Goal: Transaction & Acquisition: Purchase product/service

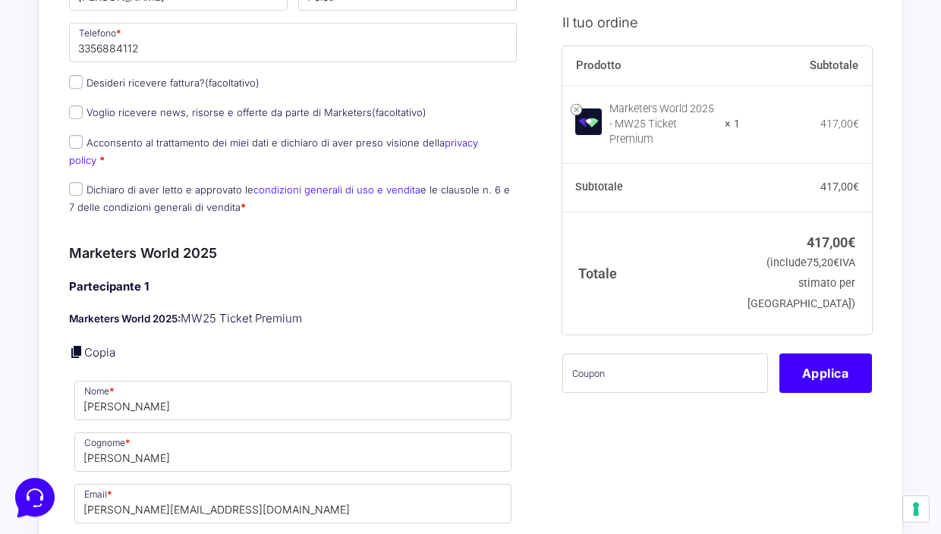
scroll to position [545, 0]
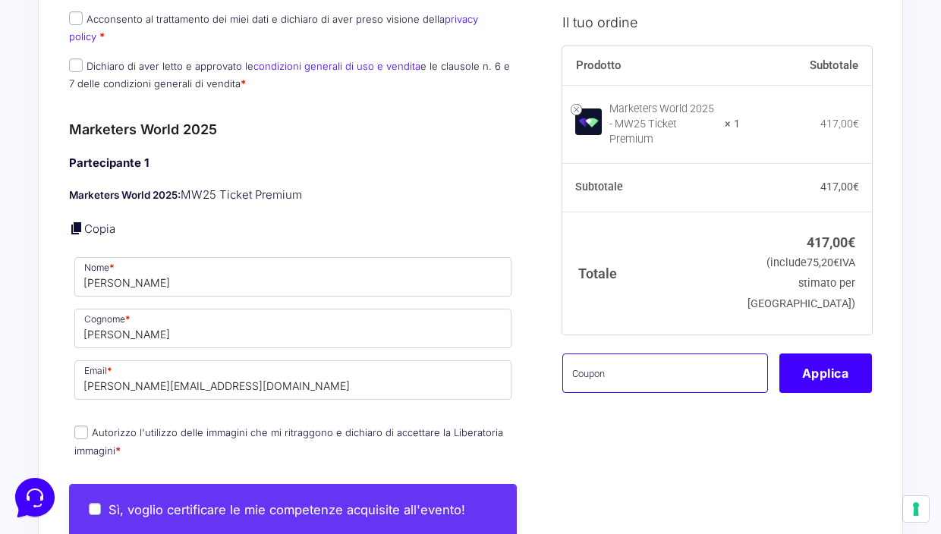
click at [624, 364] on input "text" at bounding box center [666, 372] width 206 height 39
click at [684, 361] on input "text" at bounding box center [666, 372] width 206 height 39
paste input "MRK100OFFMWTEST"
type input "MRK100OFFMWTEST"
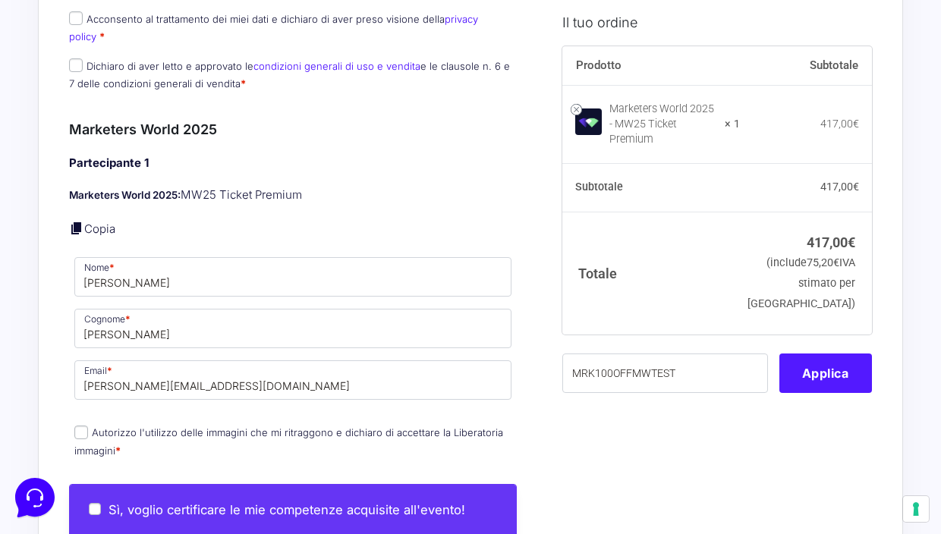
click at [821, 355] on button "Applica" at bounding box center [826, 372] width 93 height 39
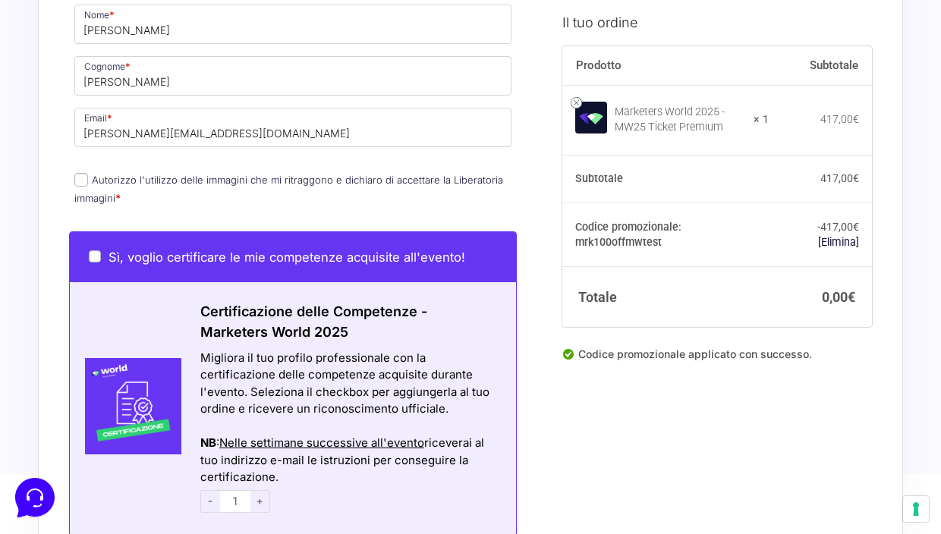
scroll to position [765, 0]
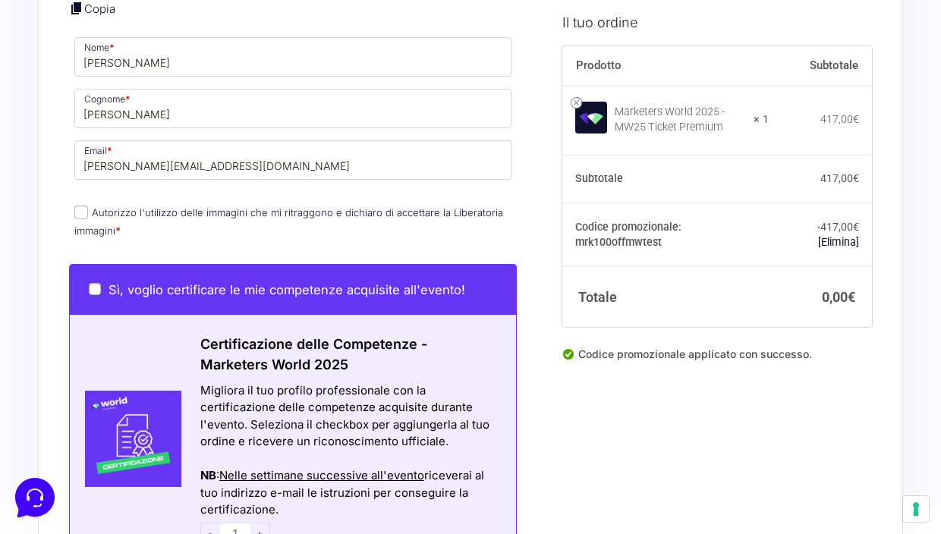
click at [84, 206] on input "Autorizzo l'utilizzo delle immagini che mi ritraggono e dichiaro di accettare l…" at bounding box center [81, 213] width 14 height 14
checkbox input "true"
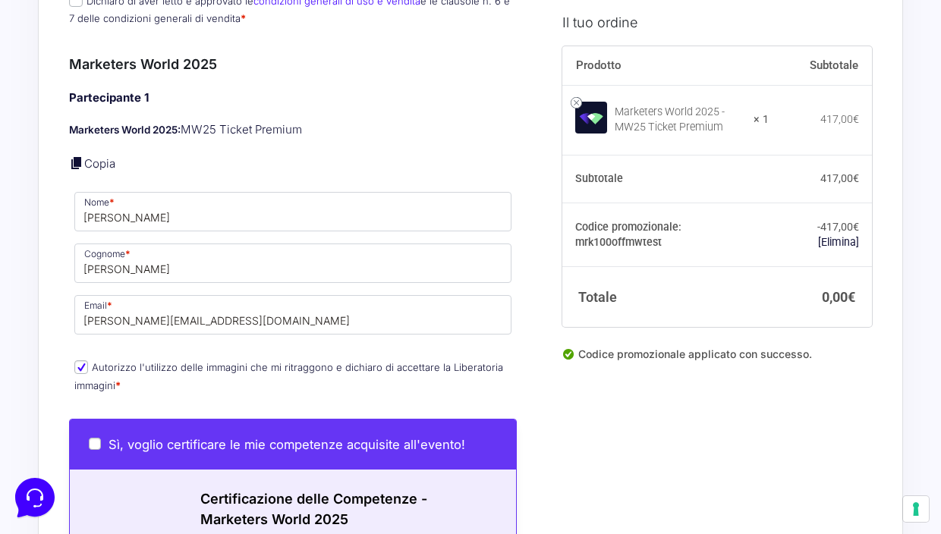
scroll to position [1136, 0]
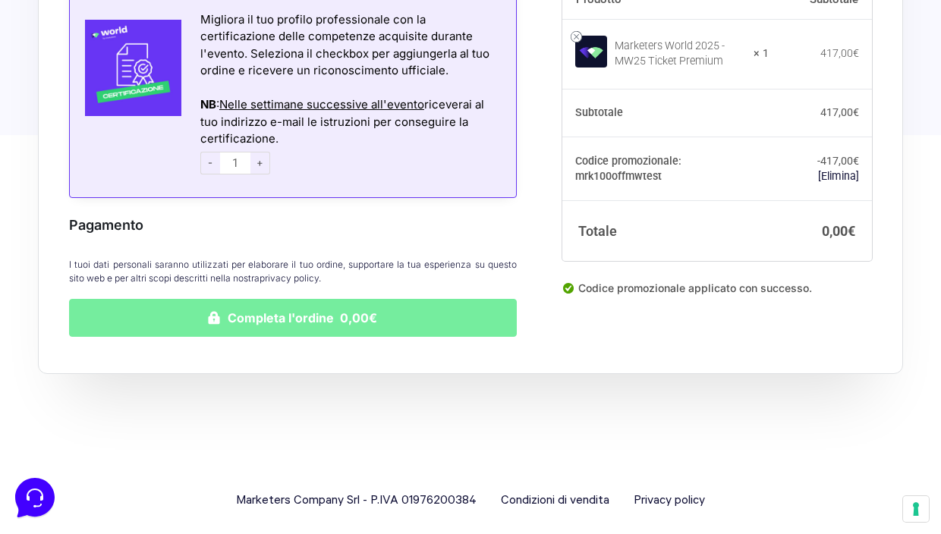
click at [295, 312] on button "Completa l'ordine 0,00€" at bounding box center [293, 318] width 448 height 38
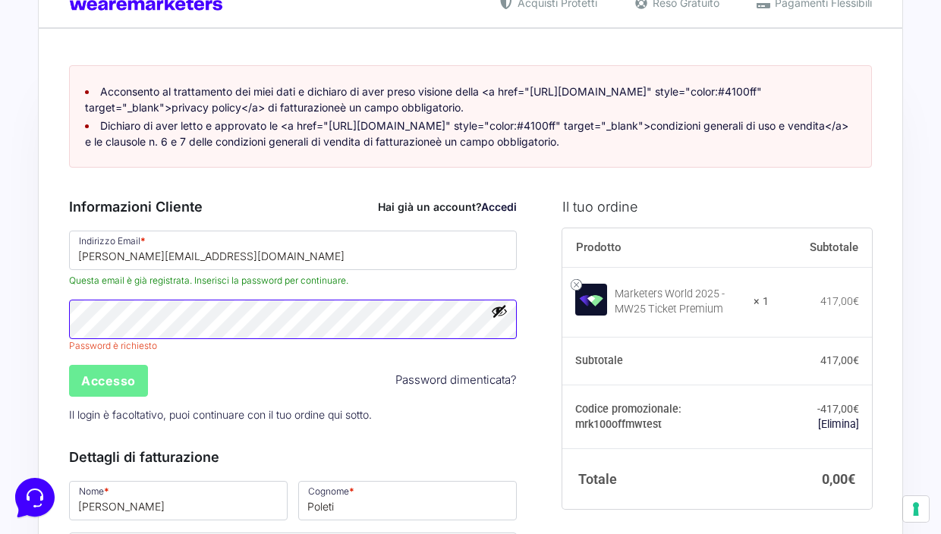
scroll to position [53, 0]
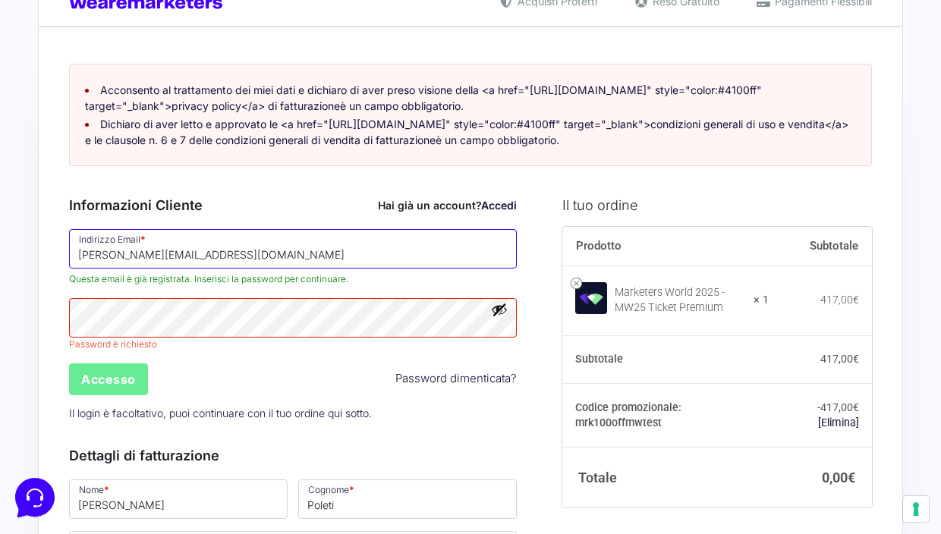
click at [244, 262] on input "[PERSON_NAME][EMAIL_ADDRESS][DOMAIN_NAME]" at bounding box center [293, 248] width 448 height 39
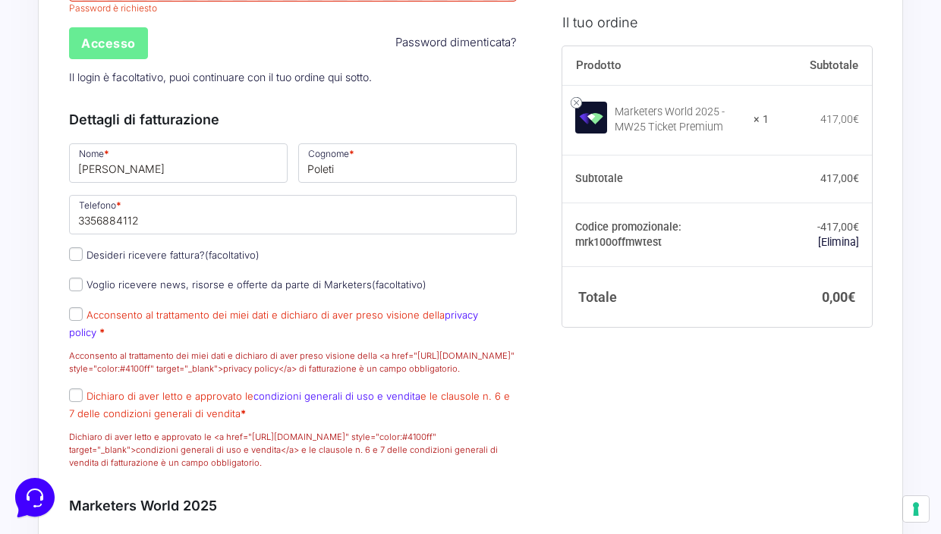
scroll to position [390, 0]
click at [75, 320] on input "Acconsento al trattamento dei miei dati e dichiaro di aver preso visione della …" at bounding box center [76, 314] width 14 height 14
checkbox input "true"
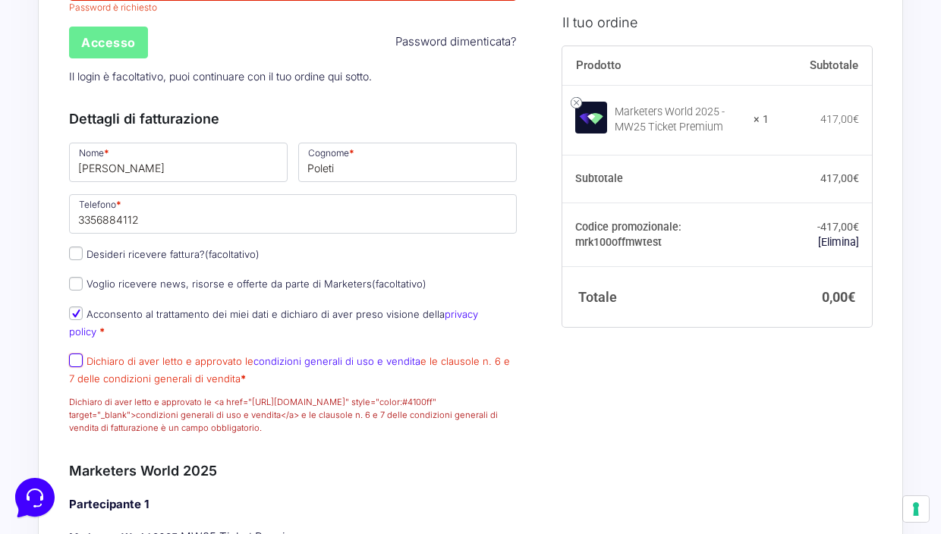
click at [77, 363] on input "Dichiaro di aver letto e approvato le condizioni generali di uso e vendita e le…" at bounding box center [76, 361] width 14 height 14
checkbox input "true"
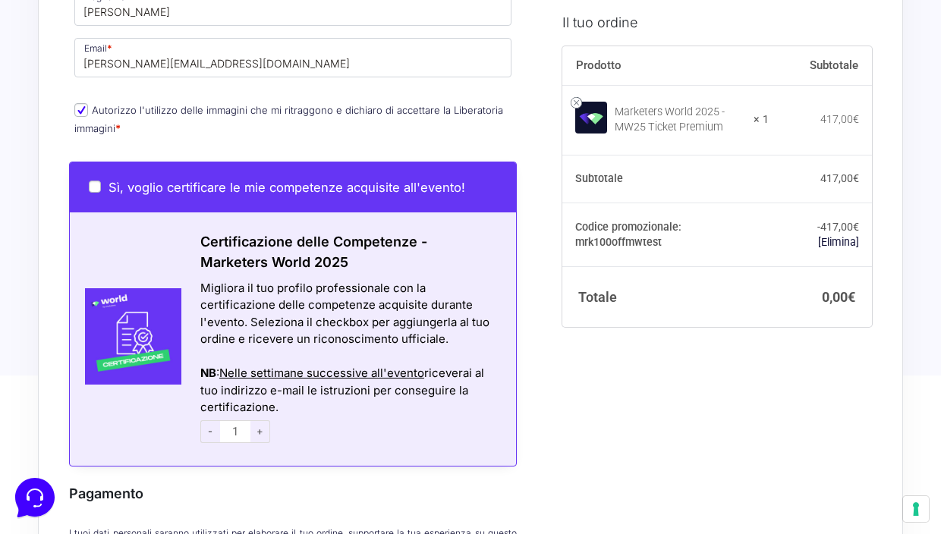
scroll to position [1293, 0]
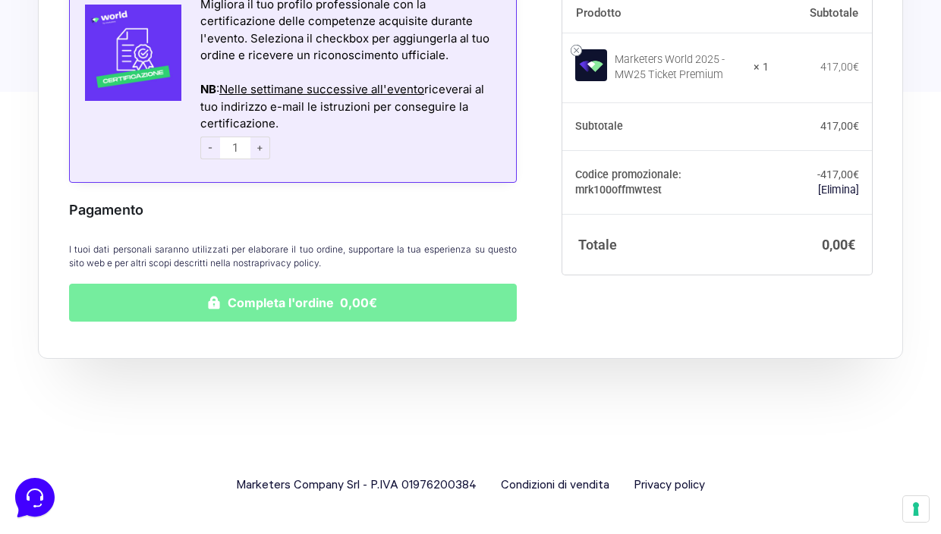
click at [362, 312] on button "Completa l'ordine 0,00€" at bounding box center [293, 303] width 448 height 38
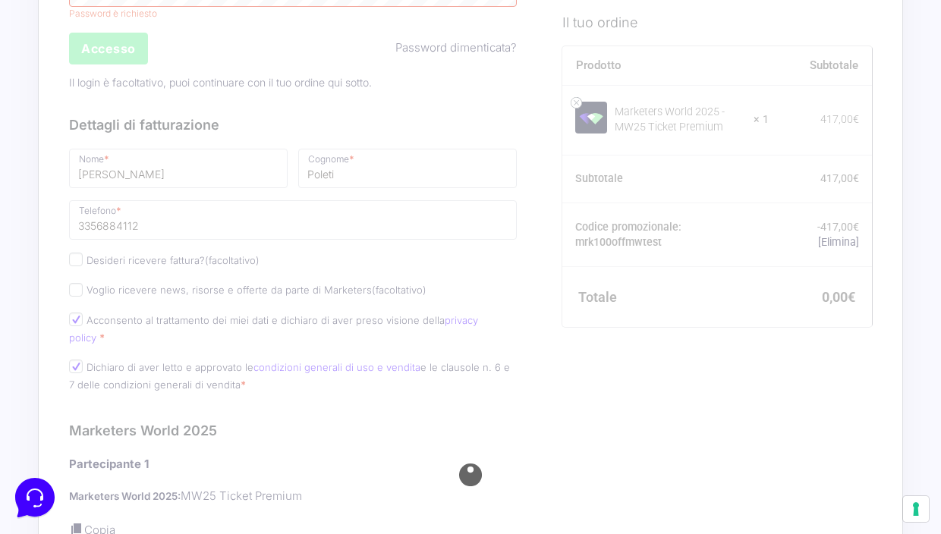
scroll to position [209, 0]
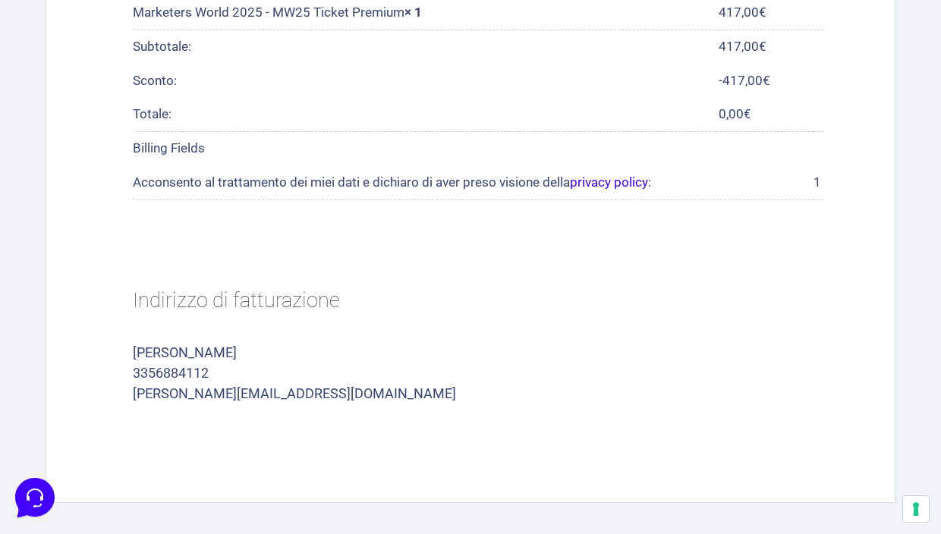
scroll to position [747, 0]
